Goal: Task Accomplishment & Management: Use online tool/utility

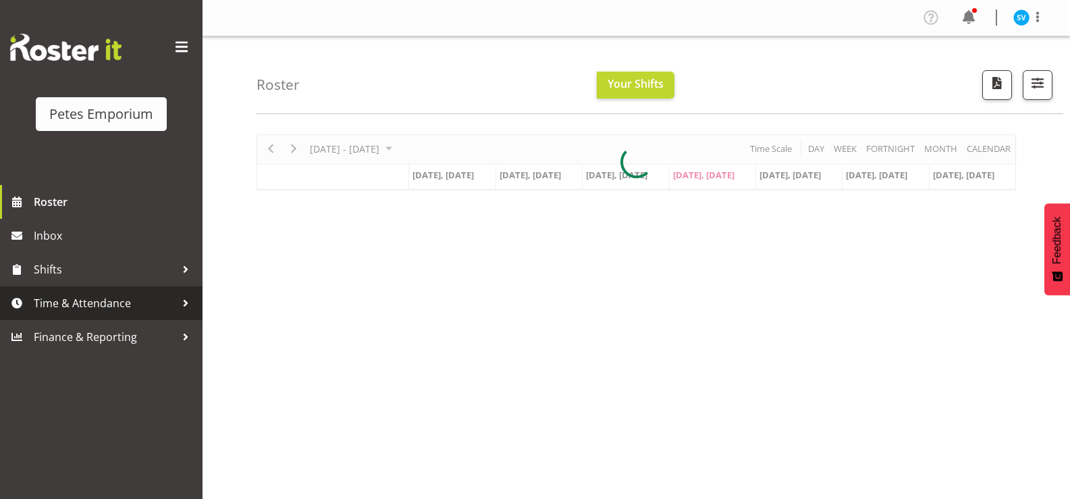
click at [94, 310] on span "Time & Attendance" at bounding box center [105, 303] width 142 height 20
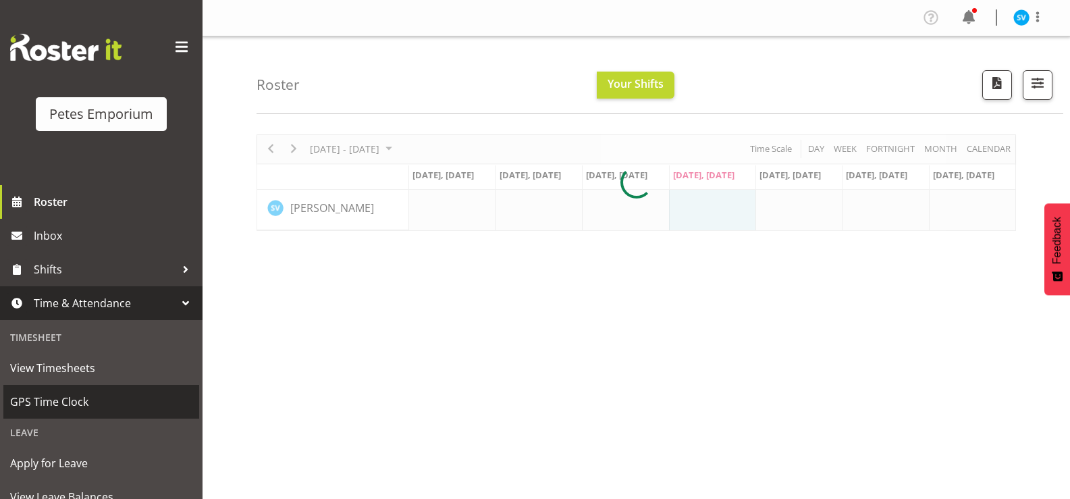
click at [88, 405] on span "GPS Time Clock" at bounding box center [101, 402] width 182 height 20
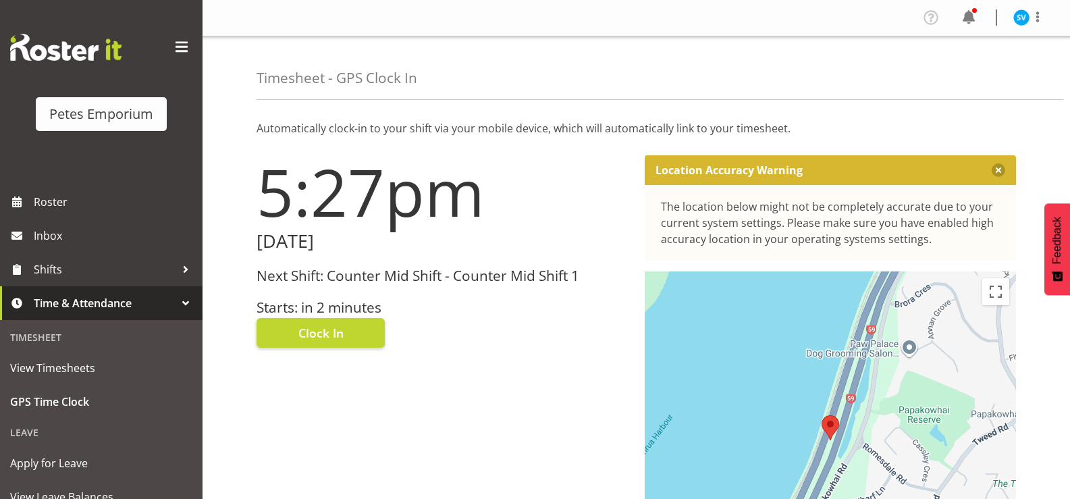
click at [342, 349] on div "5:27pm [DATE] Next Shift: Counter Mid Shift - Counter Mid Shift 1 Starts: in 2 …" at bounding box center [442, 382] width 388 height 470
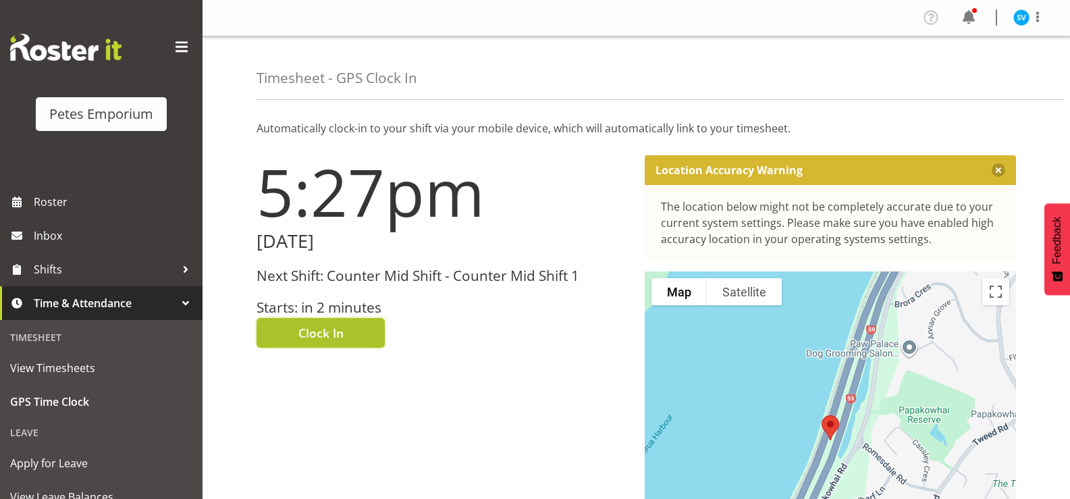
click at [342, 344] on button "Clock In" at bounding box center [321, 333] width 128 height 30
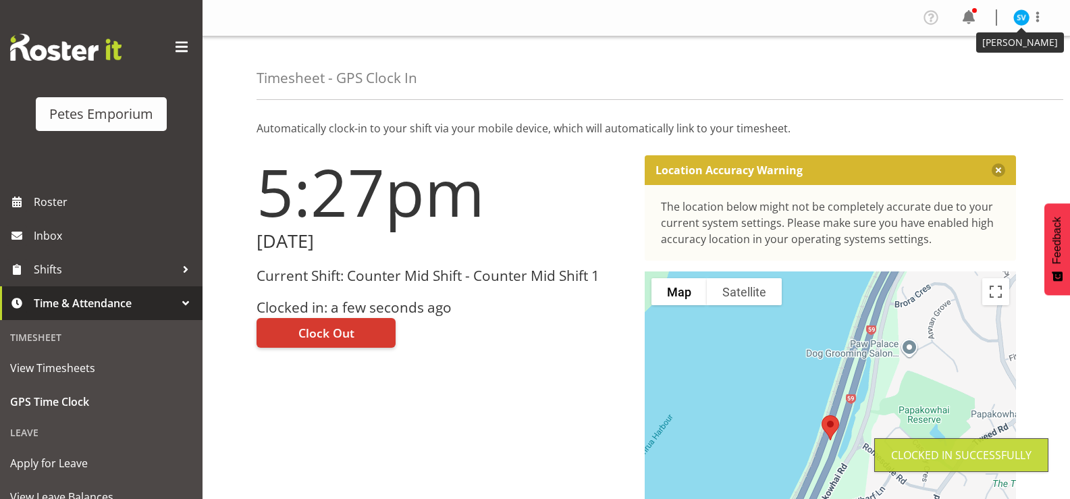
click at [1019, 17] on img at bounding box center [1021, 17] width 16 height 16
click at [974, 77] on link "Log Out" at bounding box center [981, 71] width 130 height 24
